Goal: Task Accomplishment & Management: Use online tool/utility

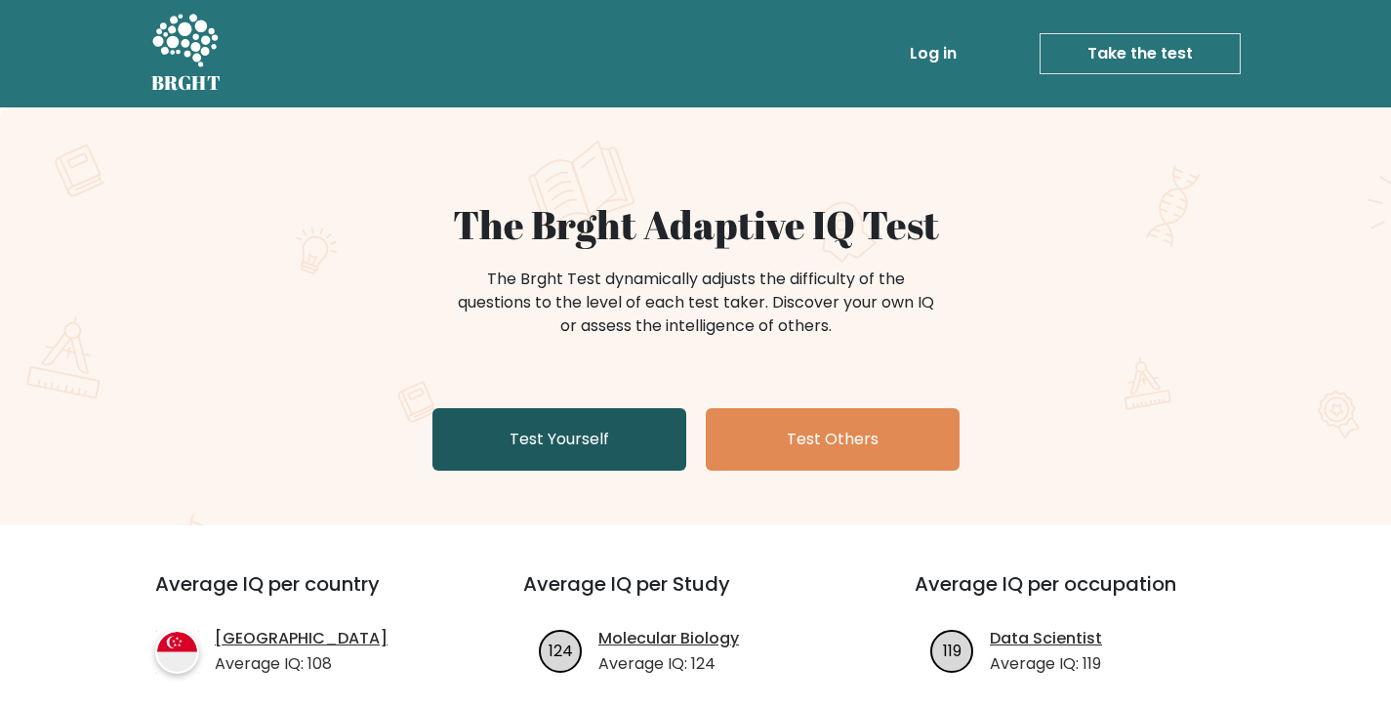
click at [631, 433] on link "Test Yourself" at bounding box center [559, 439] width 254 height 62
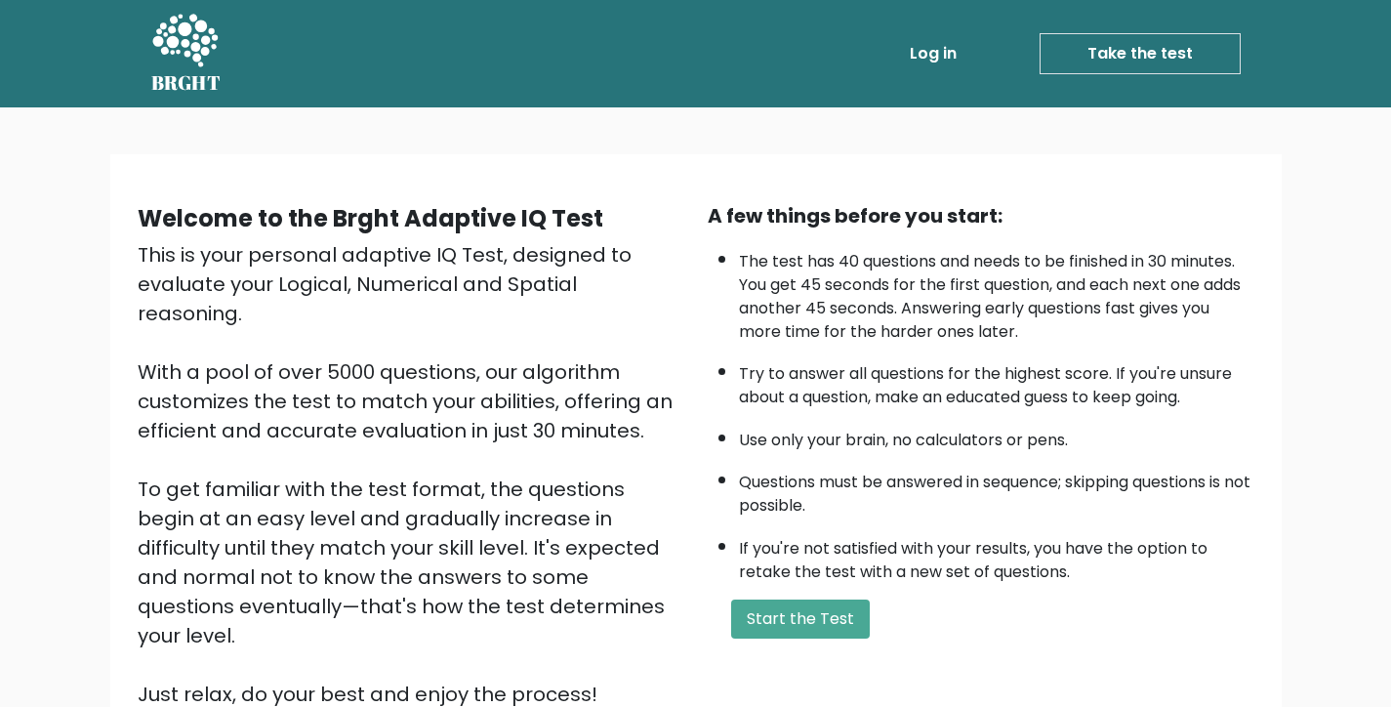
scroll to position [49, 0]
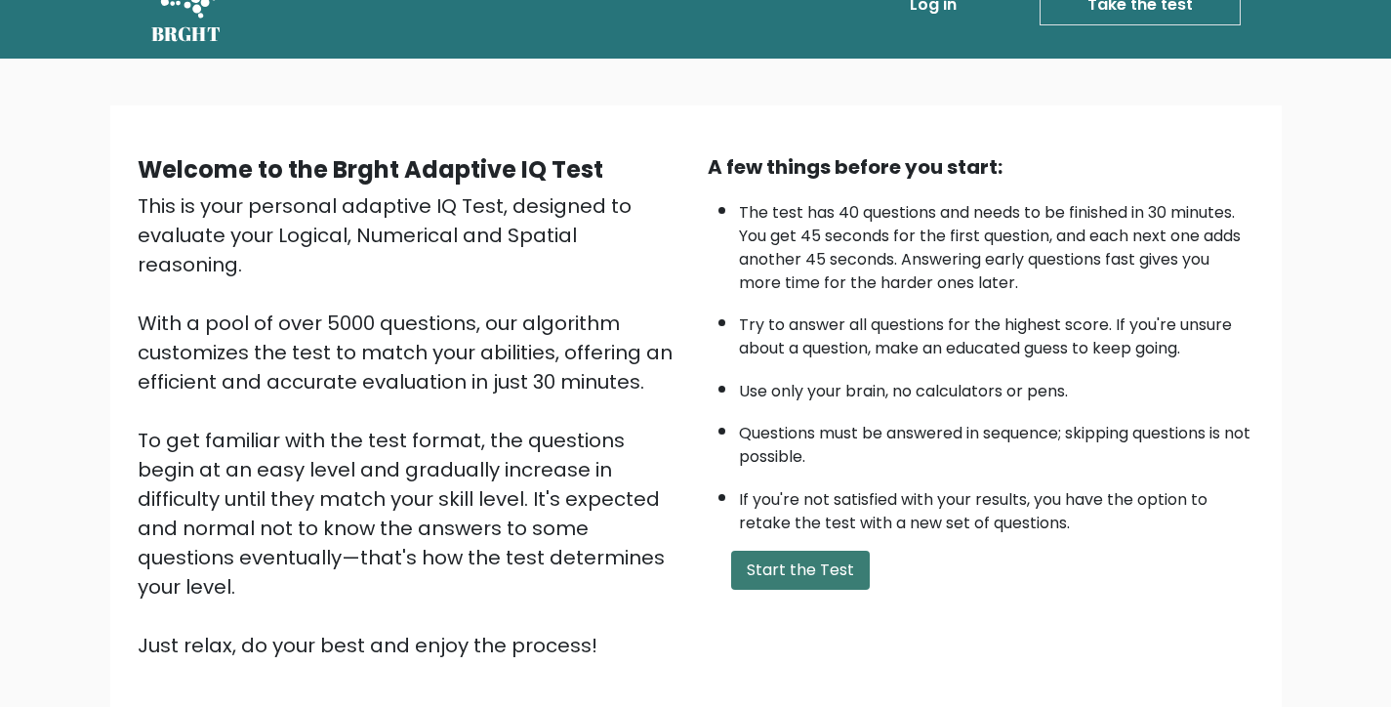
click at [824, 590] on button "Start the Test" at bounding box center [800, 569] width 139 height 39
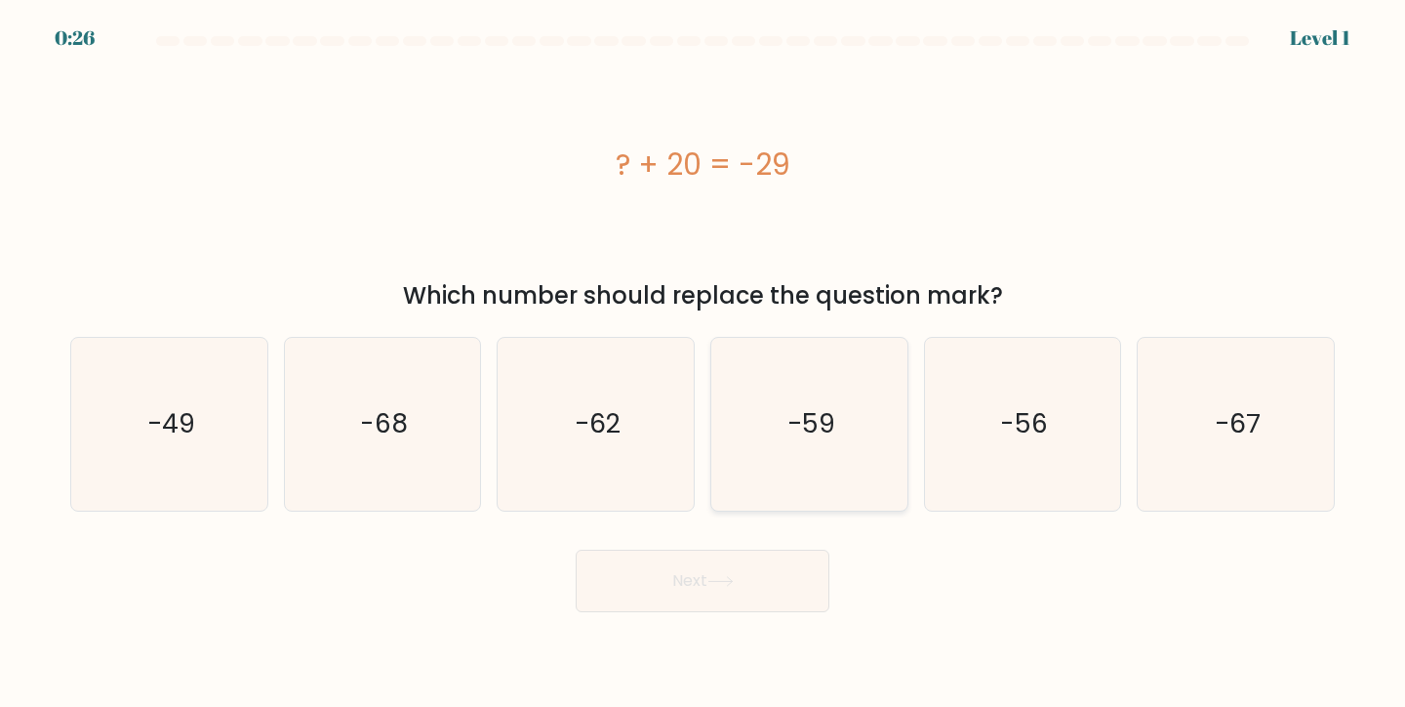
click at [822, 440] on text "-59" at bounding box center [812, 423] width 48 height 36
click at [704, 363] on input "d. -59" at bounding box center [703, 358] width 1 height 10
radio input "true"
click at [211, 415] on icon "-49" at bounding box center [169, 424] width 173 height 173
click at [703, 363] on input "a. -49" at bounding box center [703, 358] width 1 height 10
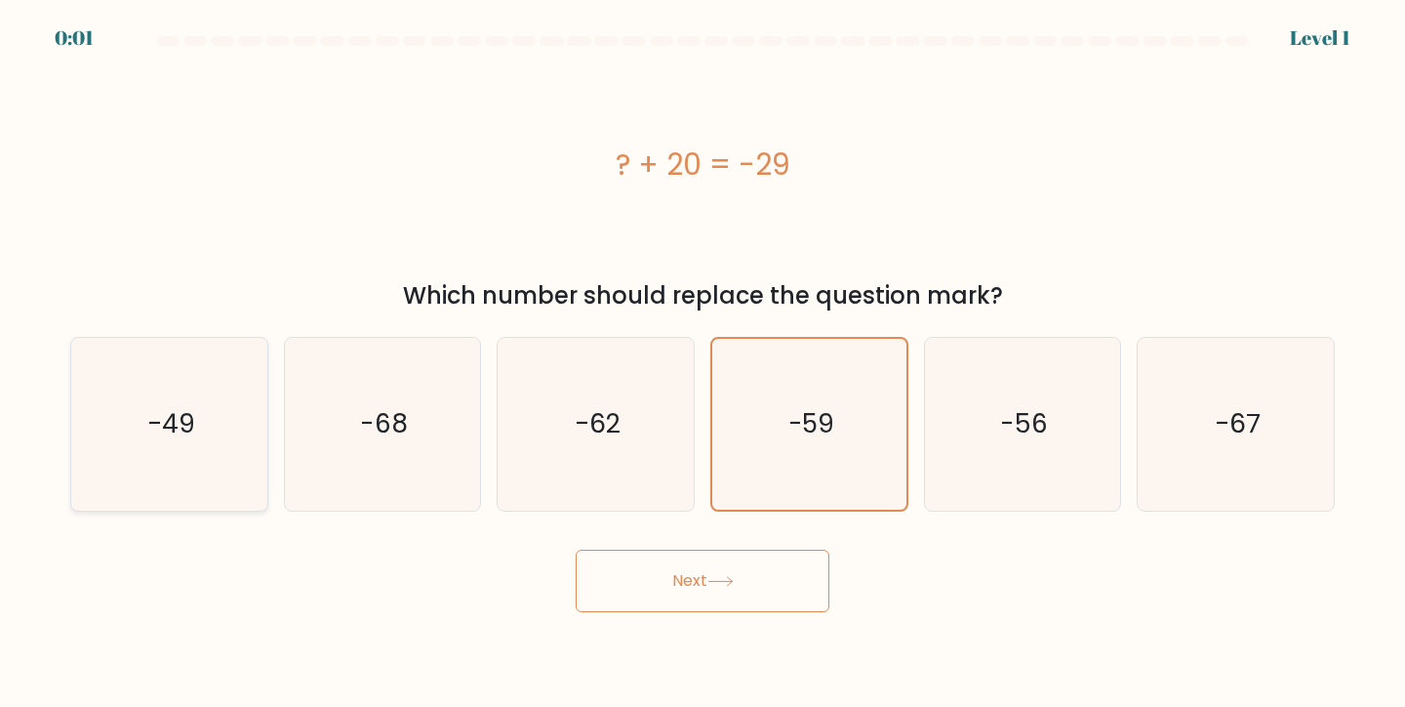
radio input "true"
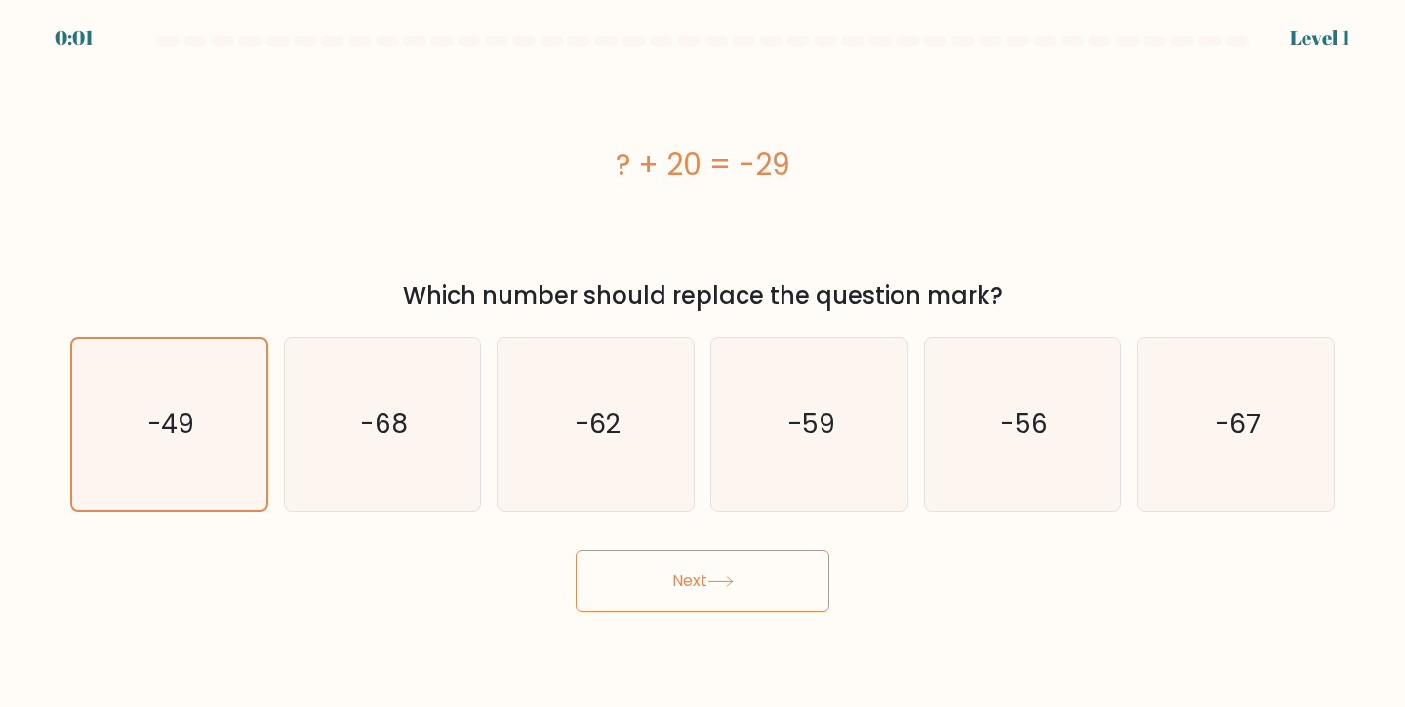
click at [732, 580] on icon at bounding box center [720, 581] width 23 height 9
click at [752, 580] on div "Next" at bounding box center [703, 573] width 1288 height 77
